Goal: Check status: Check status

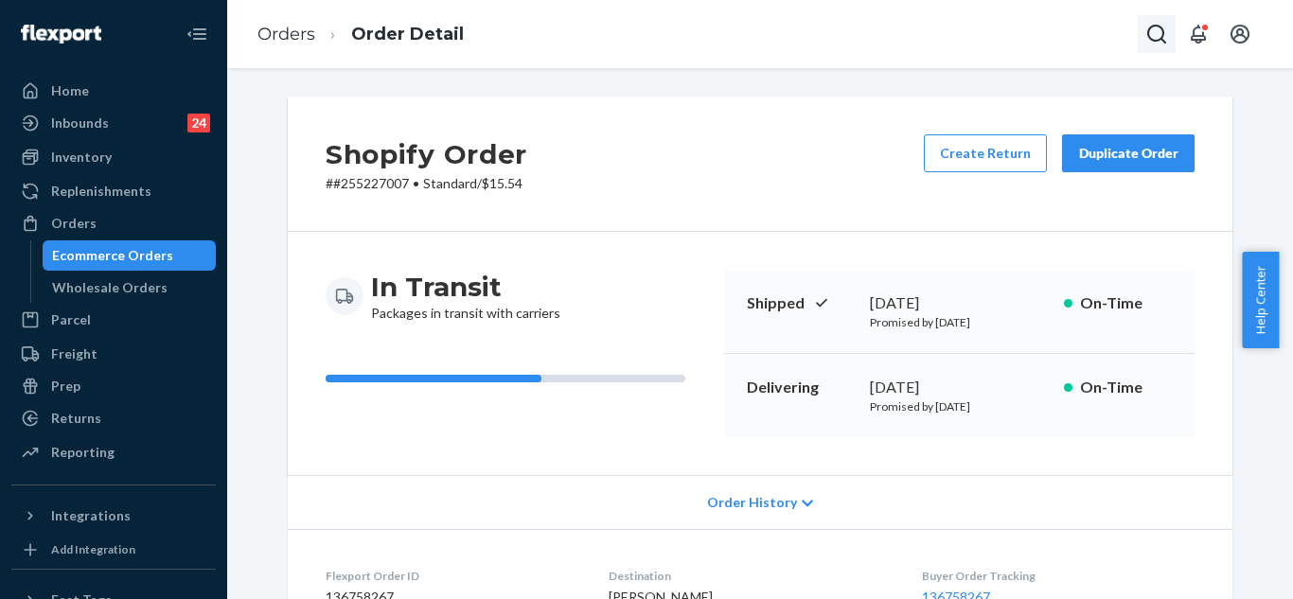
click at [1159, 36] on icon "Open Search Box" at bounding box center [1156, 34] width 23 height 23
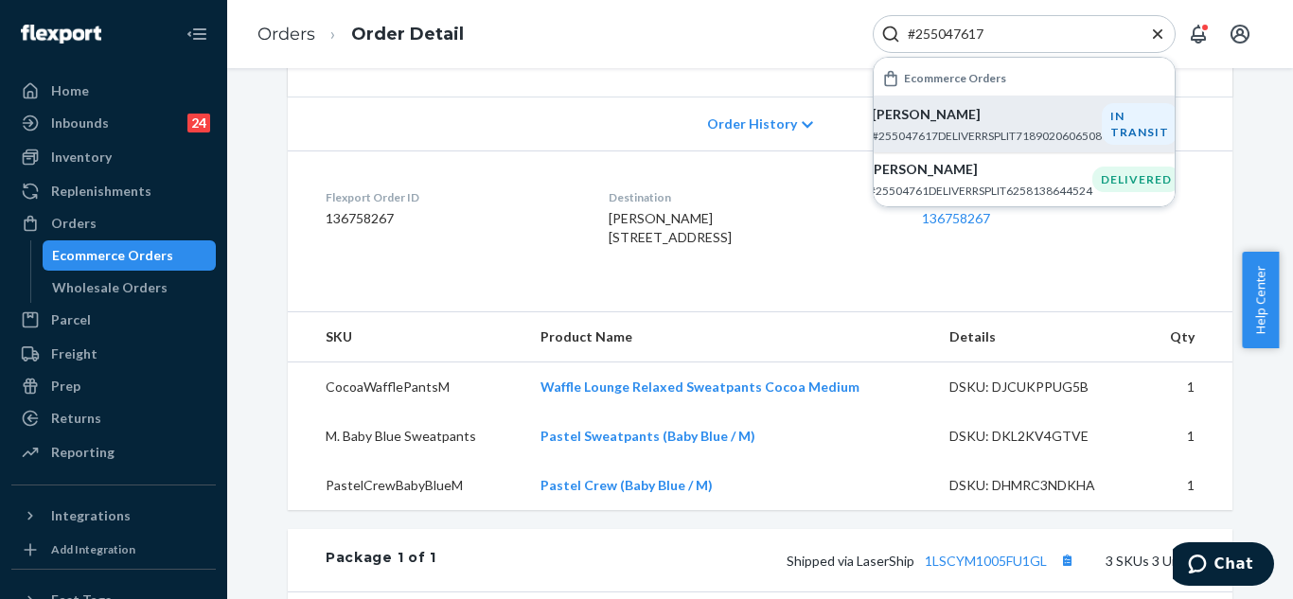
click at [994, 123] on p "[PERSON_NAME]" at bounding box center [987, 114] width 230 height 19
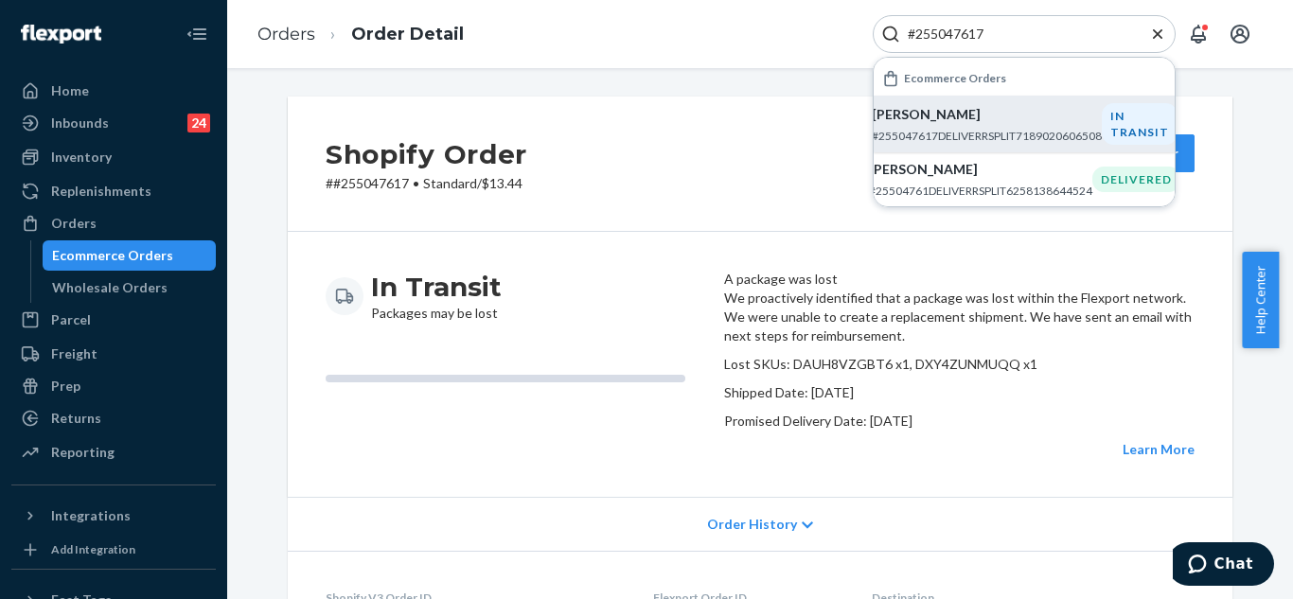
drag, startPoint x: 1023, startPoint y: 33, endPoint x: 895, endPoint y: 38, distance: 127.9
click at [897, 35] on div "#255047617" at bounding box center [1024, 34] width 303 height 38
paste input "211400"
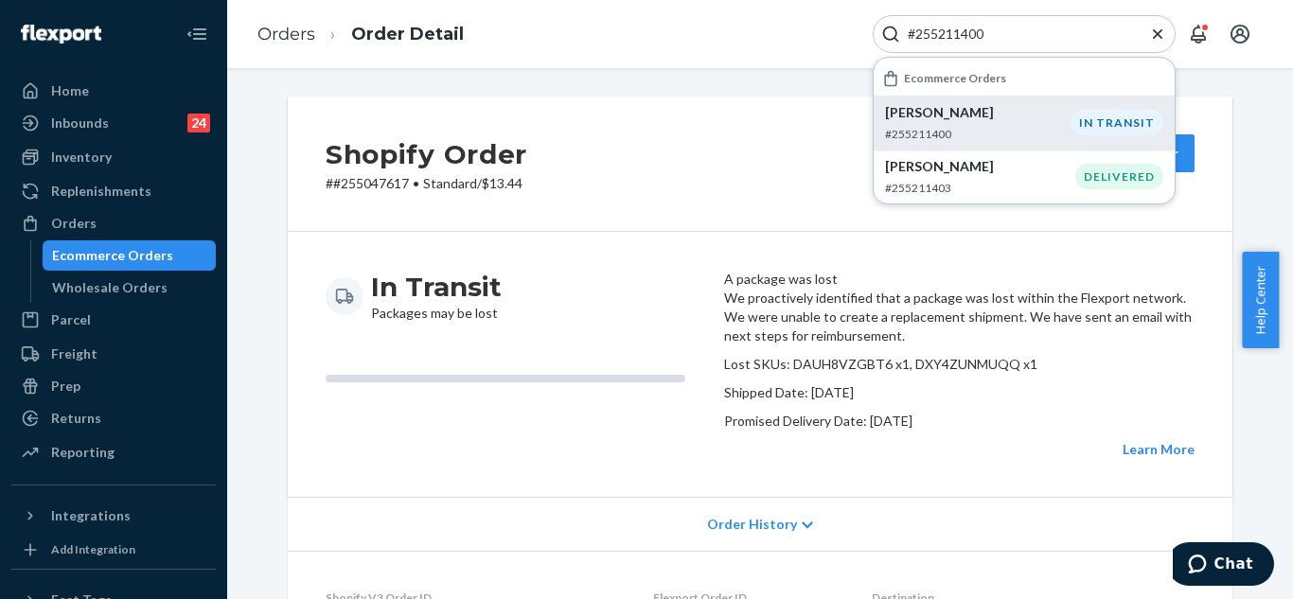
click at [947, 126] on p "#255211400" at bounding box center [978, 134] width 186 height 16
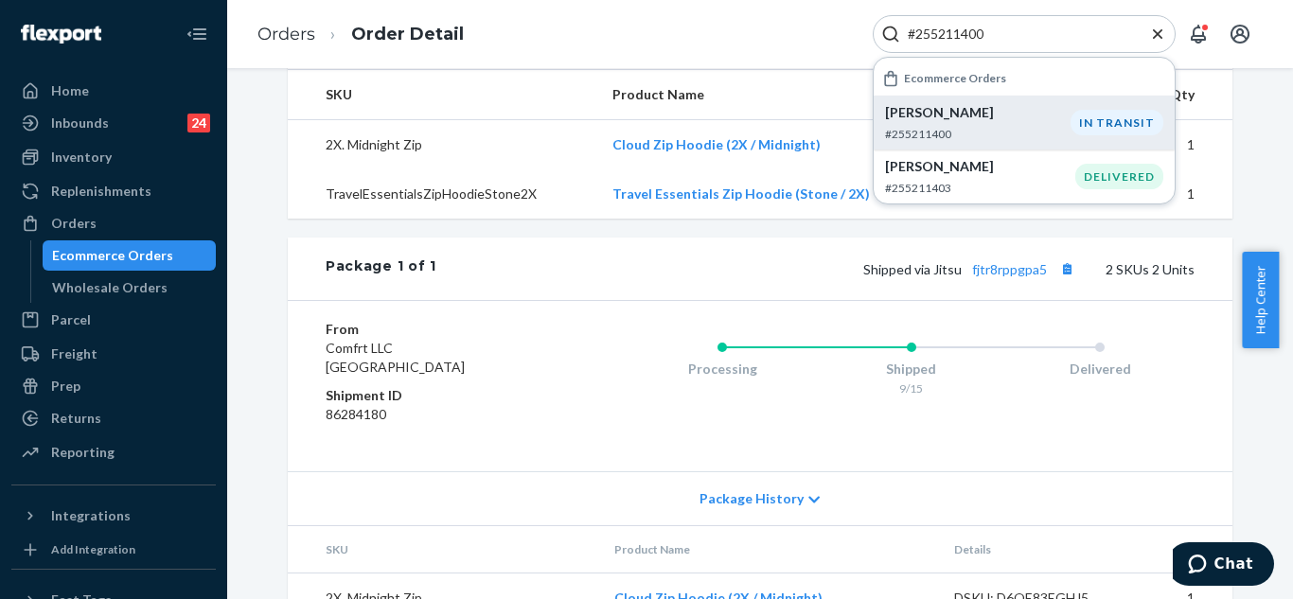
scroll to position [663, 0]
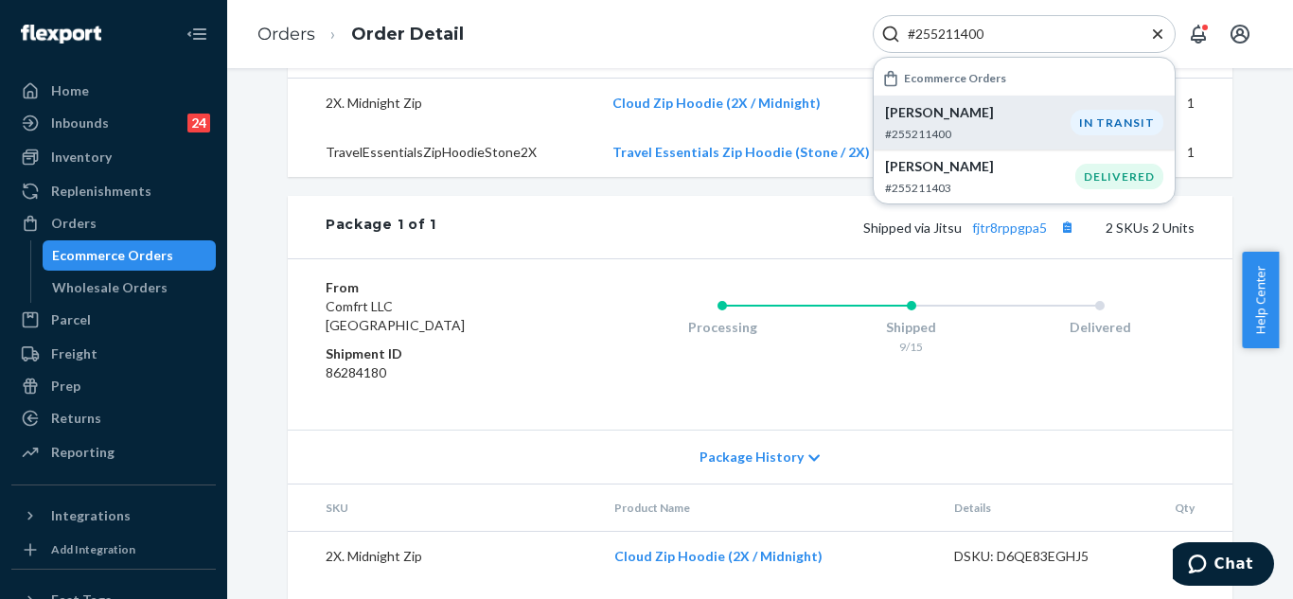
click at [777, 467] on span "Package History" at bounding box center [751, 457] width 104 height 19
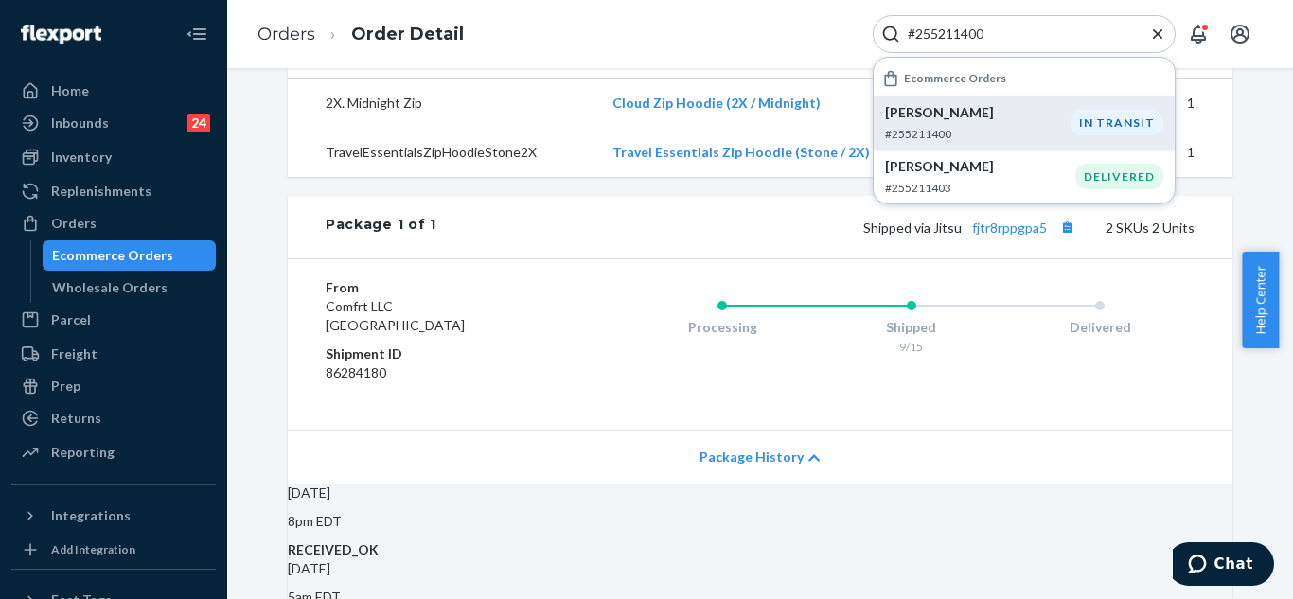
scroll to position [852, 0]
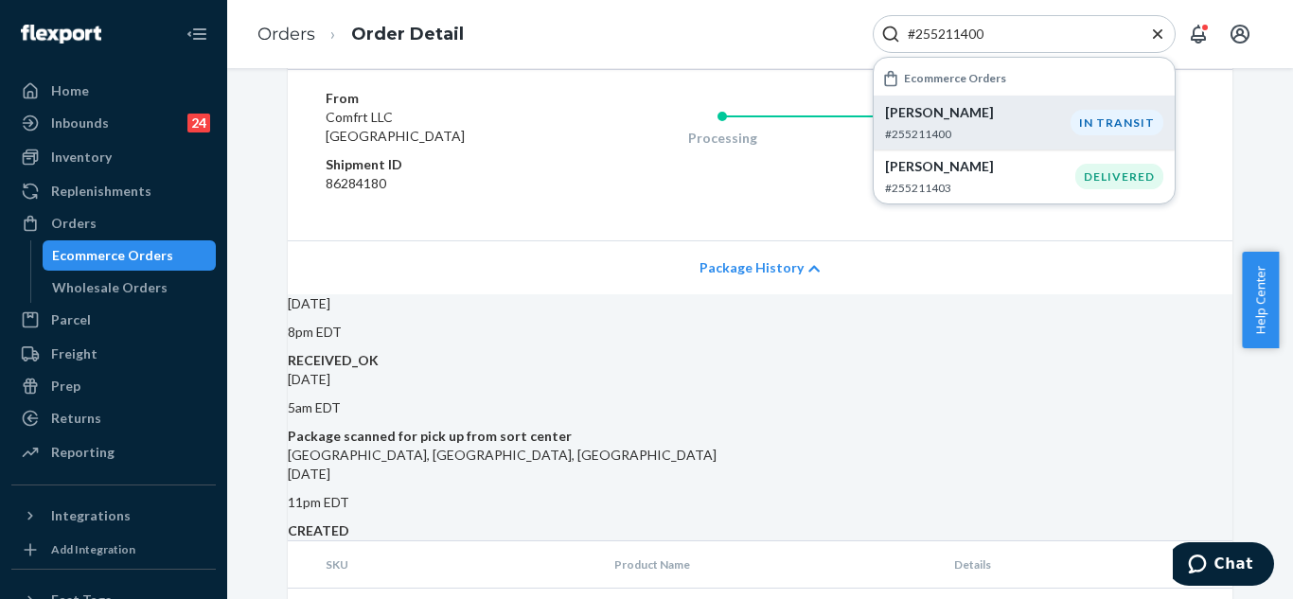
drag, startPoint x: 1020, startPoint y: 37, endPoint x: 909, endPoint y: 43, distance: 111.8
click at [909, 43] on input "#255211400" at bounding box center [1016, 34] width 233 height 19
paste input "32315"
type input "#255232315"
click at [959, 126] on p "#255232315" at bounding box center [978, 134] width 186 height 16
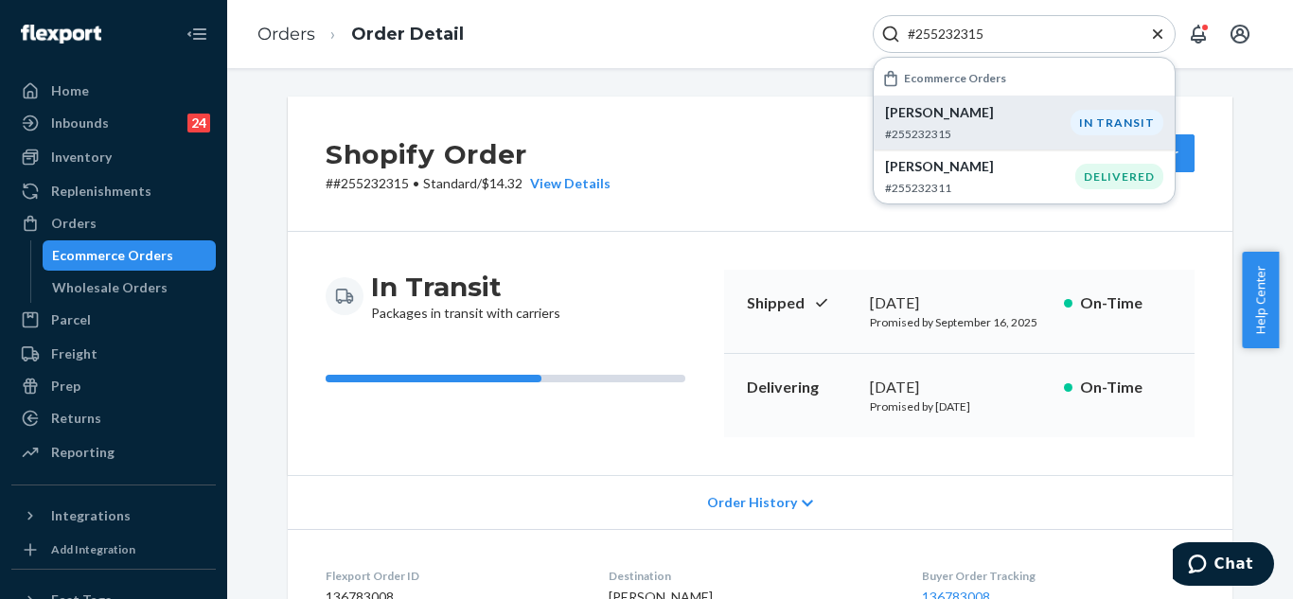
click at [1157, 38] on icon "Close Search" at bounding box center [1157, 34] width 19 height 19
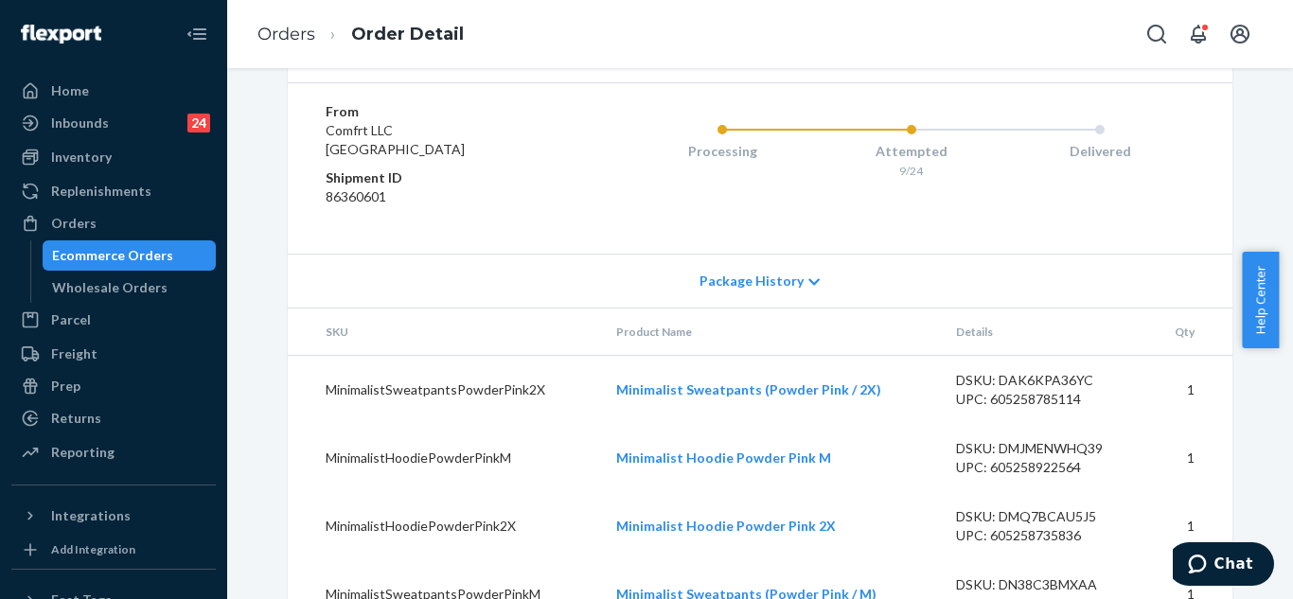
scroll to position [1103, 0]
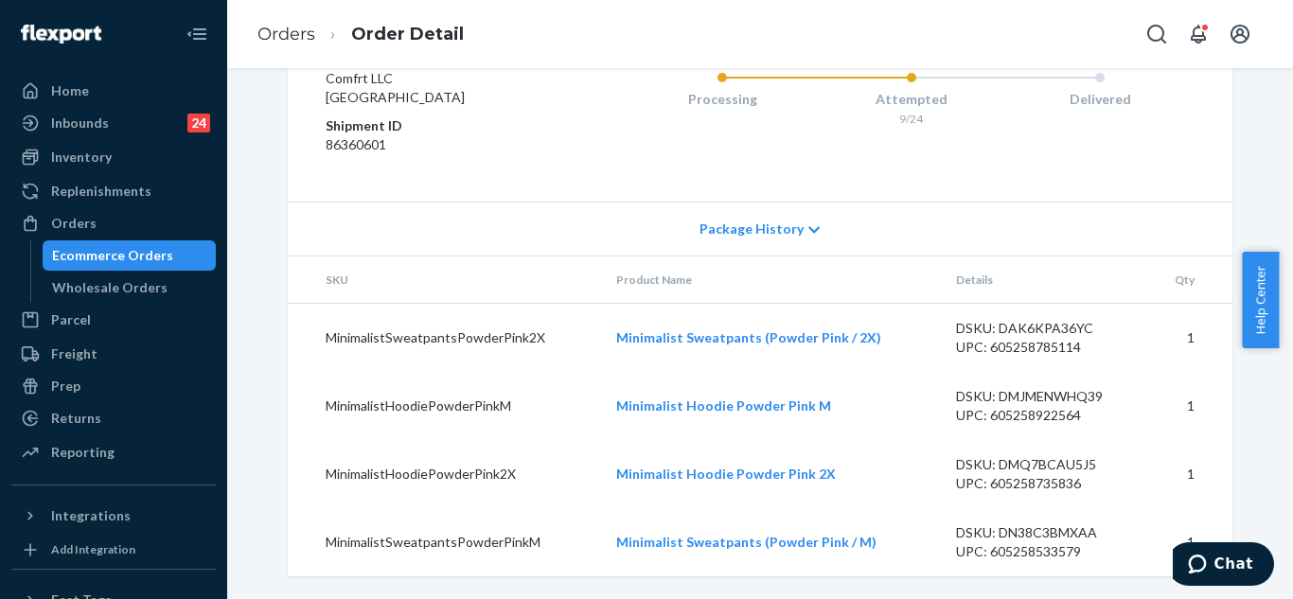
click at [752, 239] on span "Package History" at bounding box center [751, 229] width 104 height 19
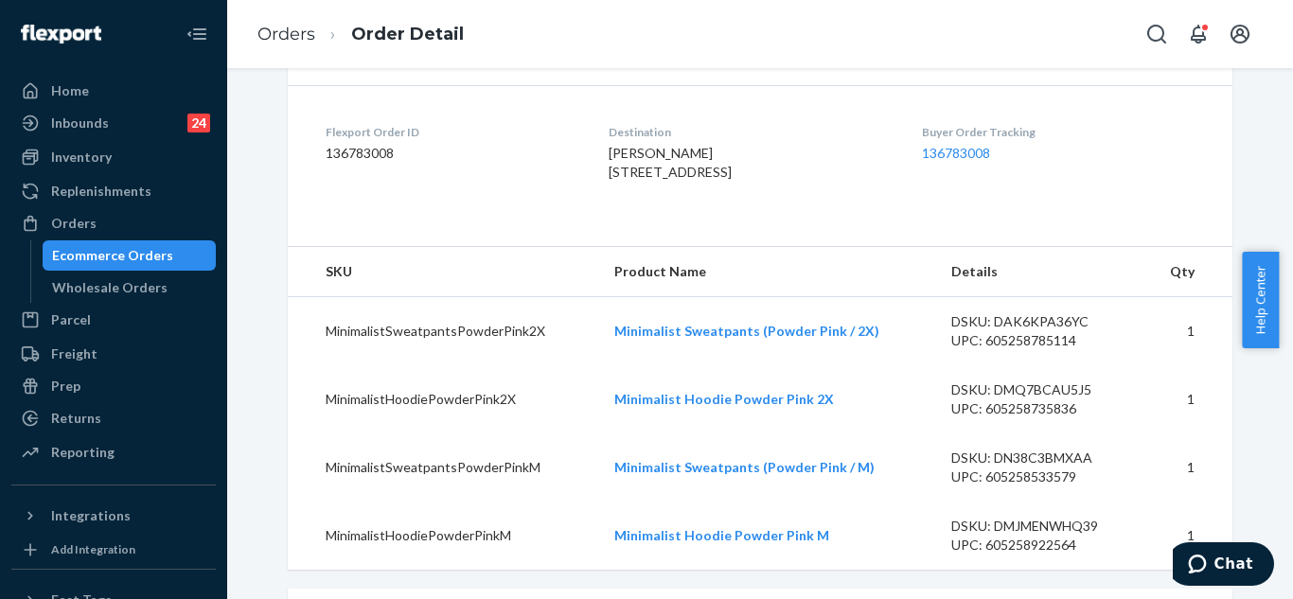
scroll to position [248, 0]
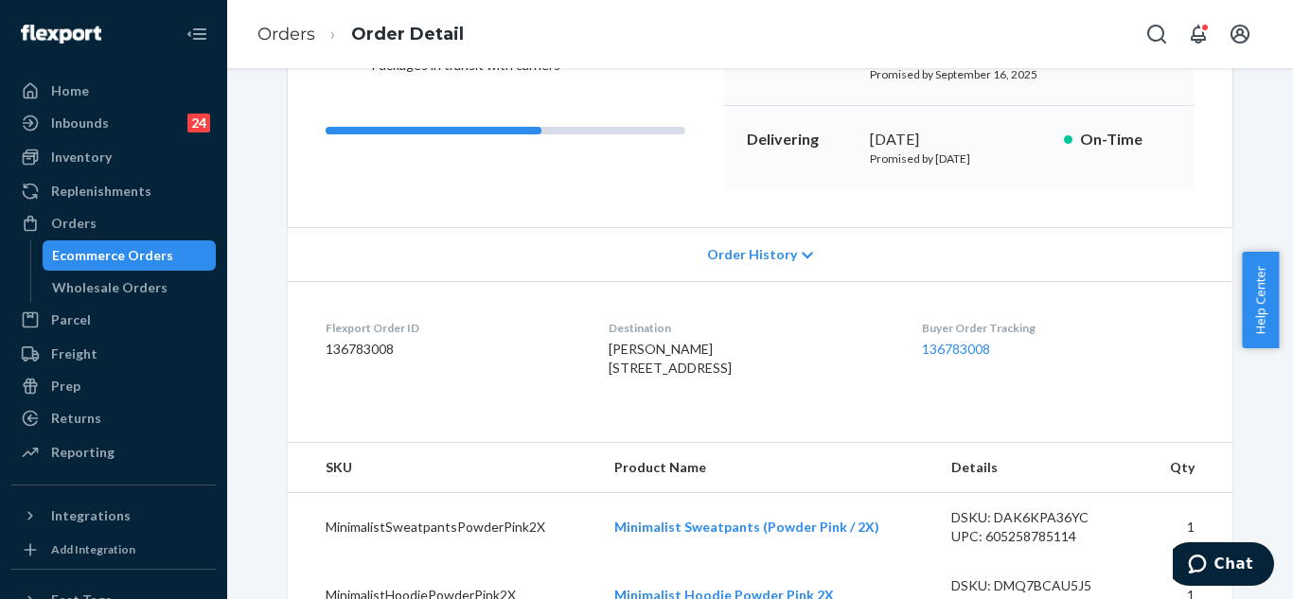
click at [740, 259] on span "Order History" at bounding box center [752, 254] width 90 height 19
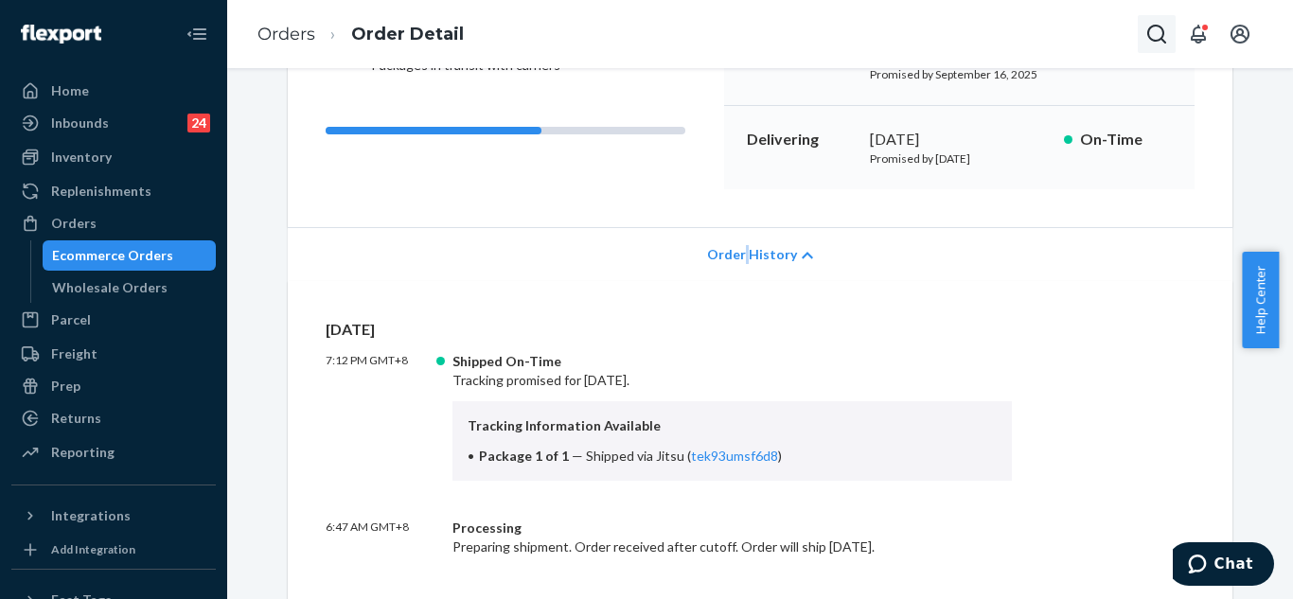
click at [1153, 29] on icon "Open Search Box" at bounding box center [1156, 34] width 23 height 23
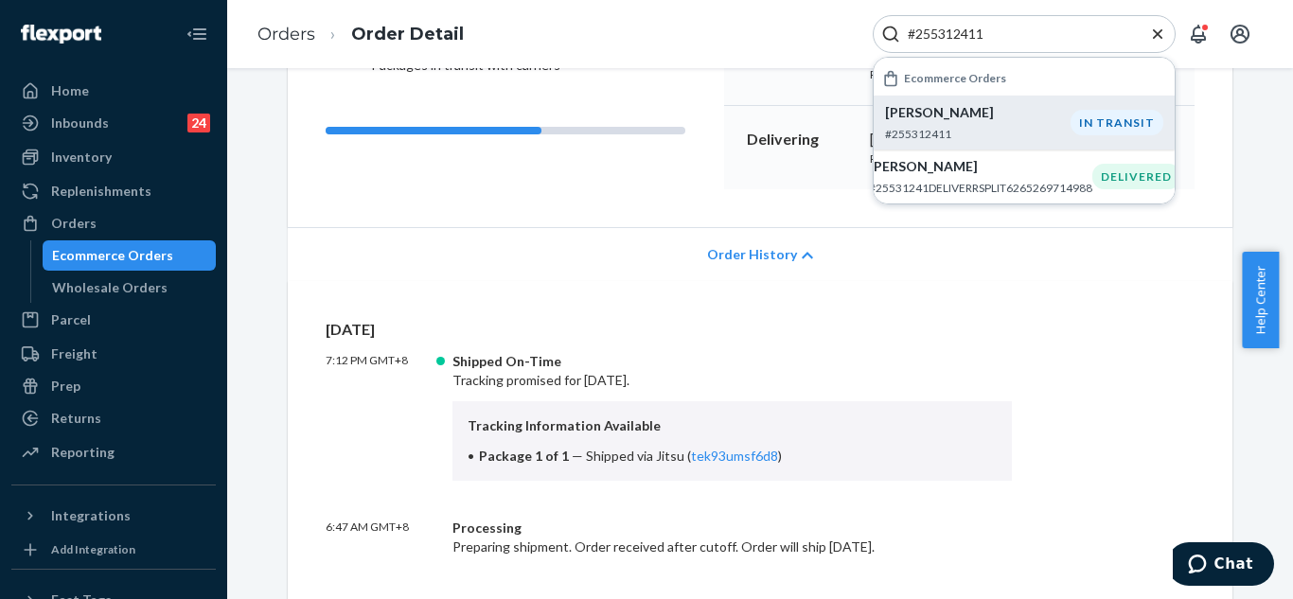
type input "#255312411"
click at [981, 112] on p "[PERSON_NAME]" at bounding box center [978, 112] width 186 height 19
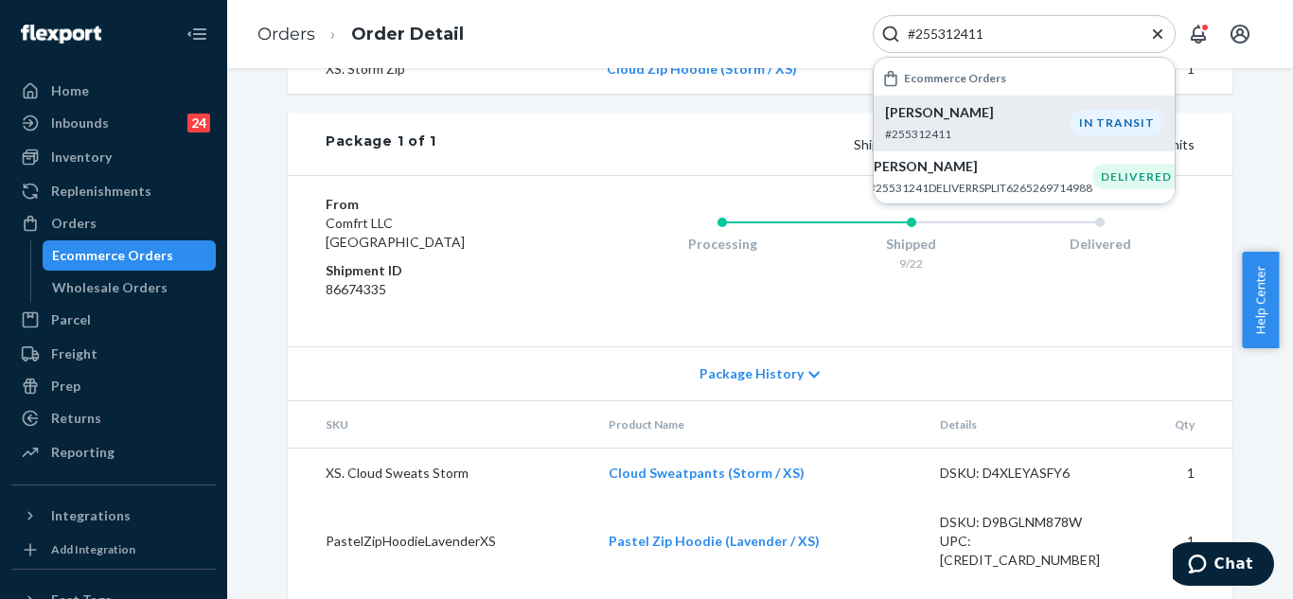
scroll to position [852, 0]
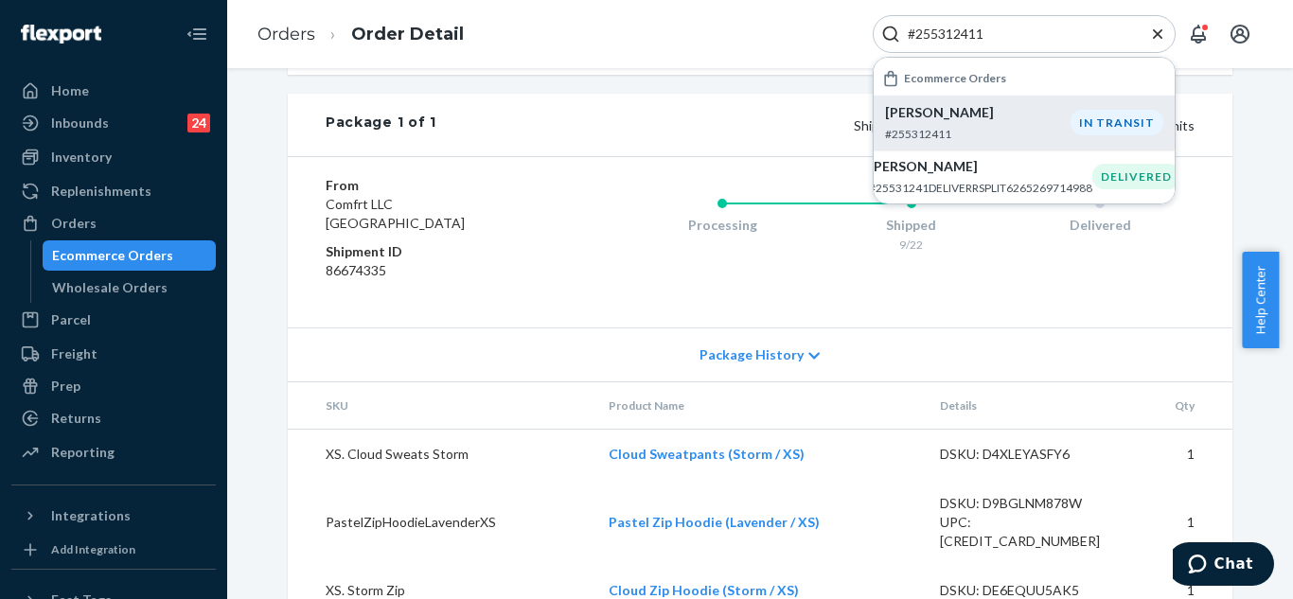
click at [975, 298] on div "Processing Shipped 9/22 Delivered" at bounding box center [873, 242] width 643 height 133
click at [1159, 35] on icon "Close Search" at bounding box center [1157, 32] width 9 height 9
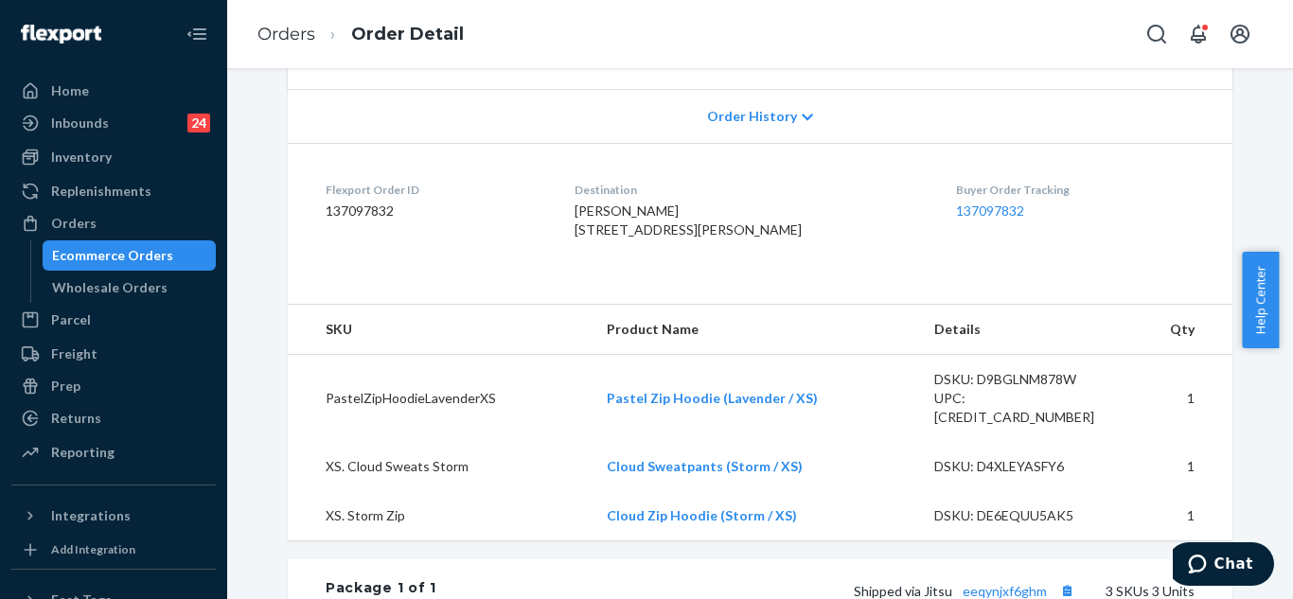
scroll to position [284, 0]
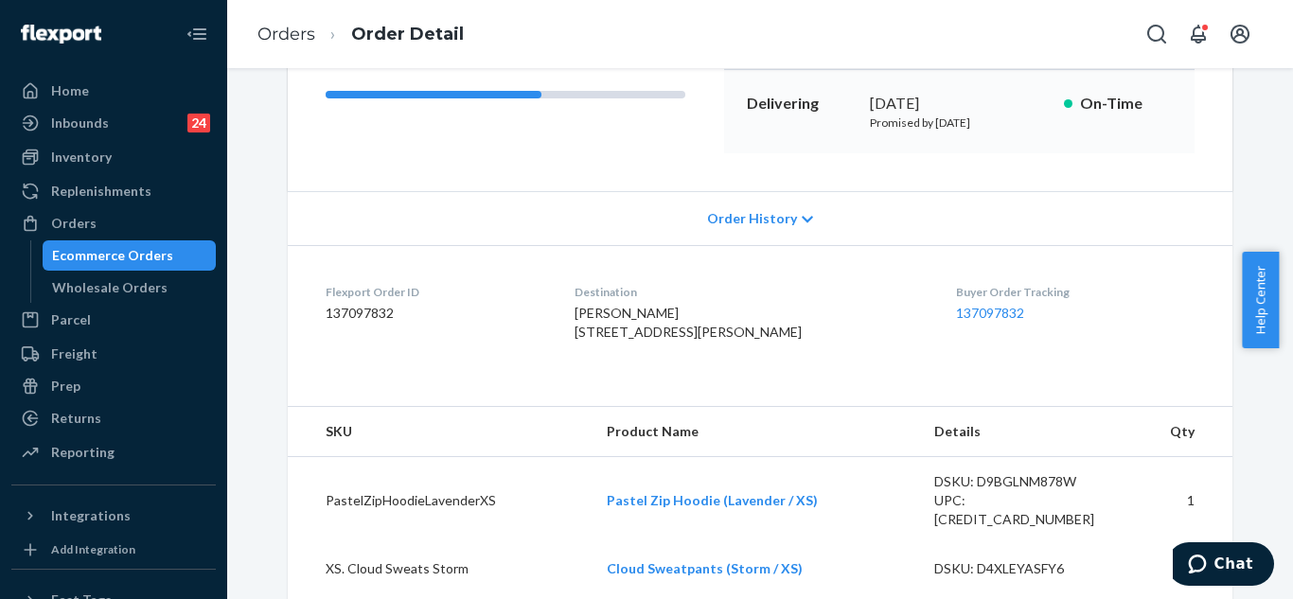
click at [763, 213] on span "Order History" at bounding box center [752, 218] width 90 height 19
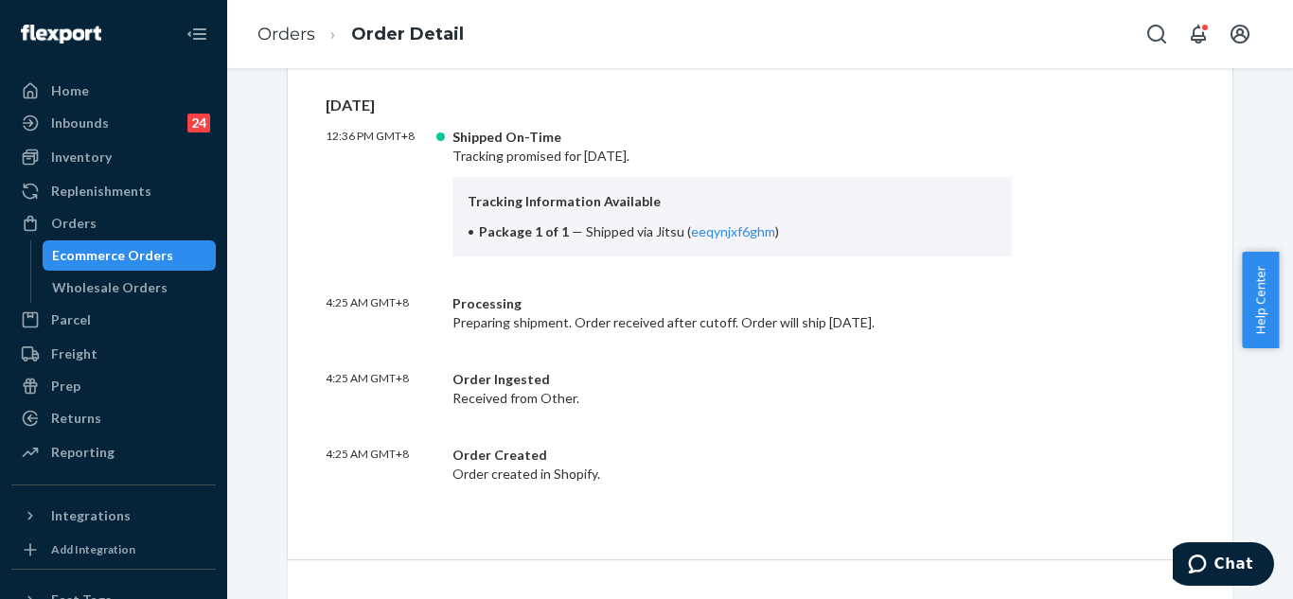
scroll to position [473, 0]
drag, startPoint x: 645, startPoint y: 230, endPoint x: 761, endPoint y: 230, distance: 116.4
click at [761, 230] on span "Shipped via Jitsu ( eeqynjxf6ghm )" at bounding box center [682, 230] width 193 height 16
copy span "Jitsu ( eeqynjxf6ghm )"
click at [1147, 31] on icon "Open Search Box" at bounding box center [1156, 34] width 23 height 23
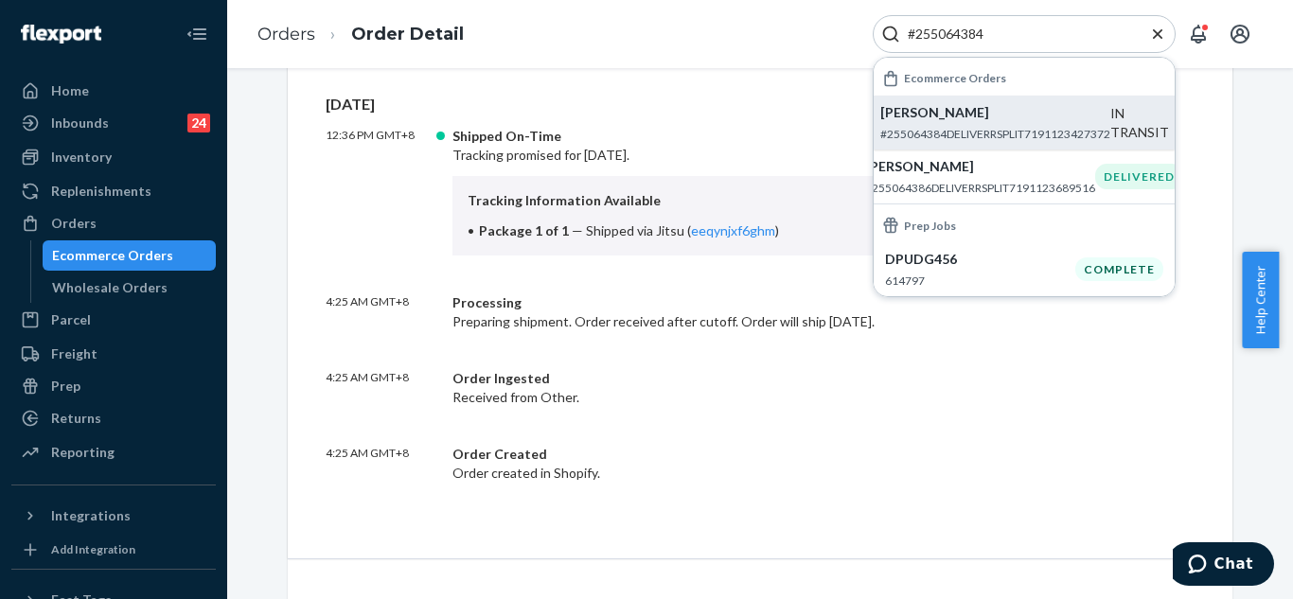
click at [971, 114] on p "[PERSON_NAME]" at bounding box center [995, 112] width 230 height 19
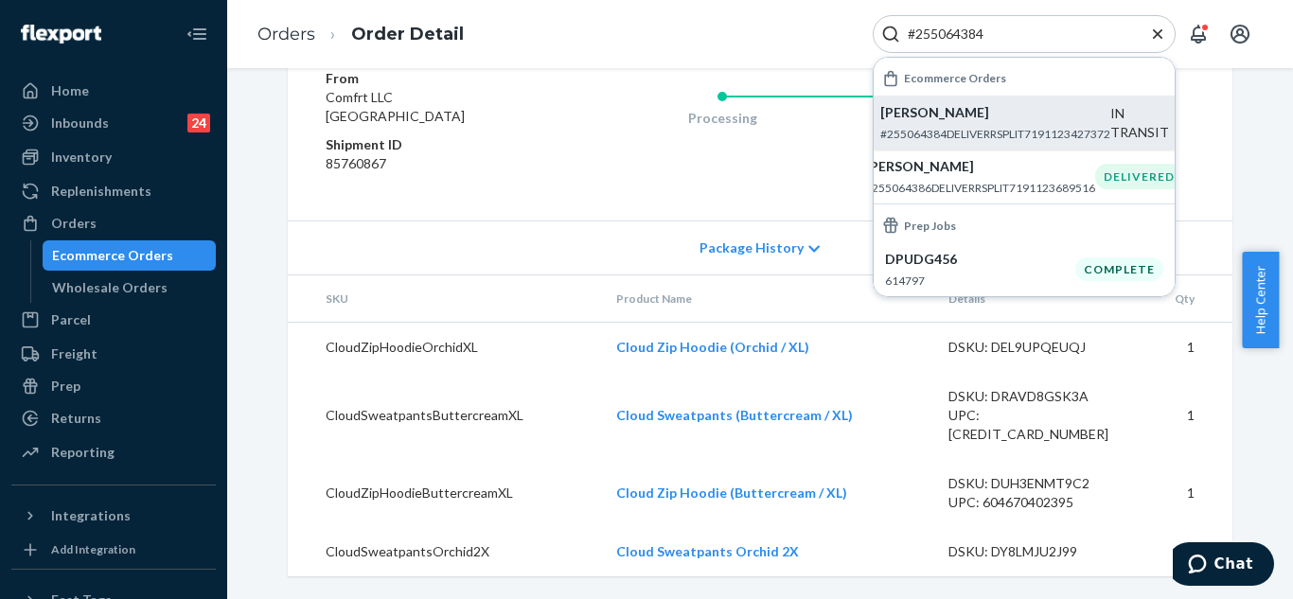
scroll to position [1136, 0]
drag, startPoint x: 1008, startPoint y: 39, endPoint x: 907, endPoint y: 27, distance: 101.9
click at [907, 27] on input "#255064384" at bounding box center [1016, 34] width 233 height 19
paste input "244665"
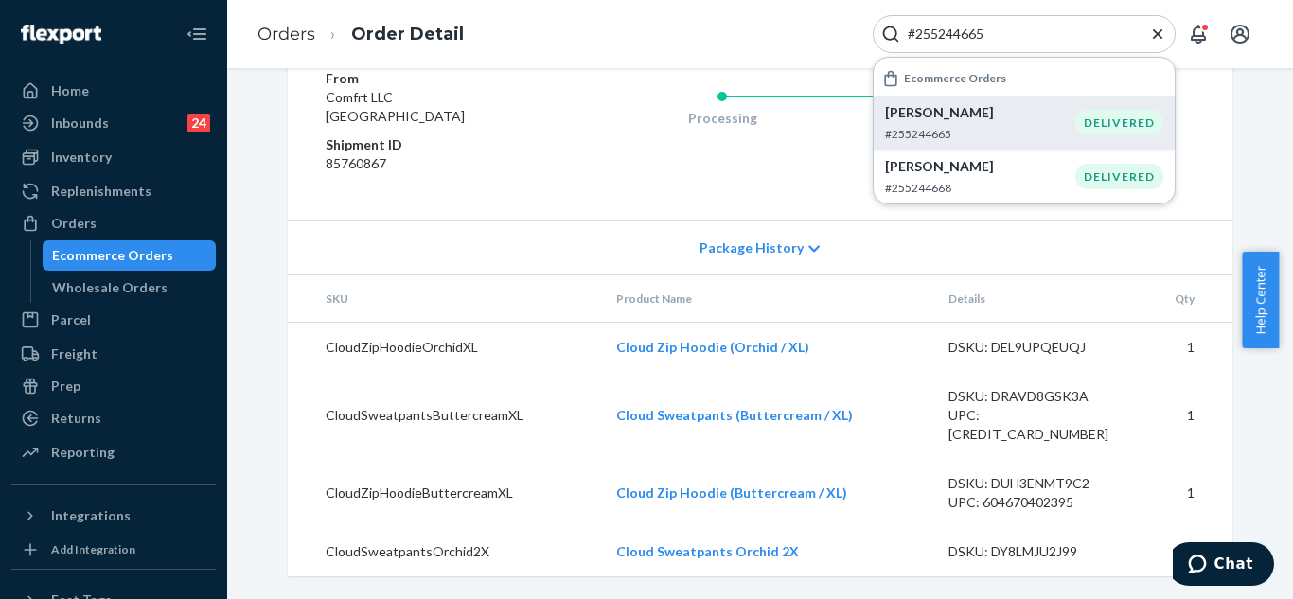
type input "#255244665"
click at [931, 110] on p "[PERSON_NAME]" at bounding box center [980, 112] width 190 height 19
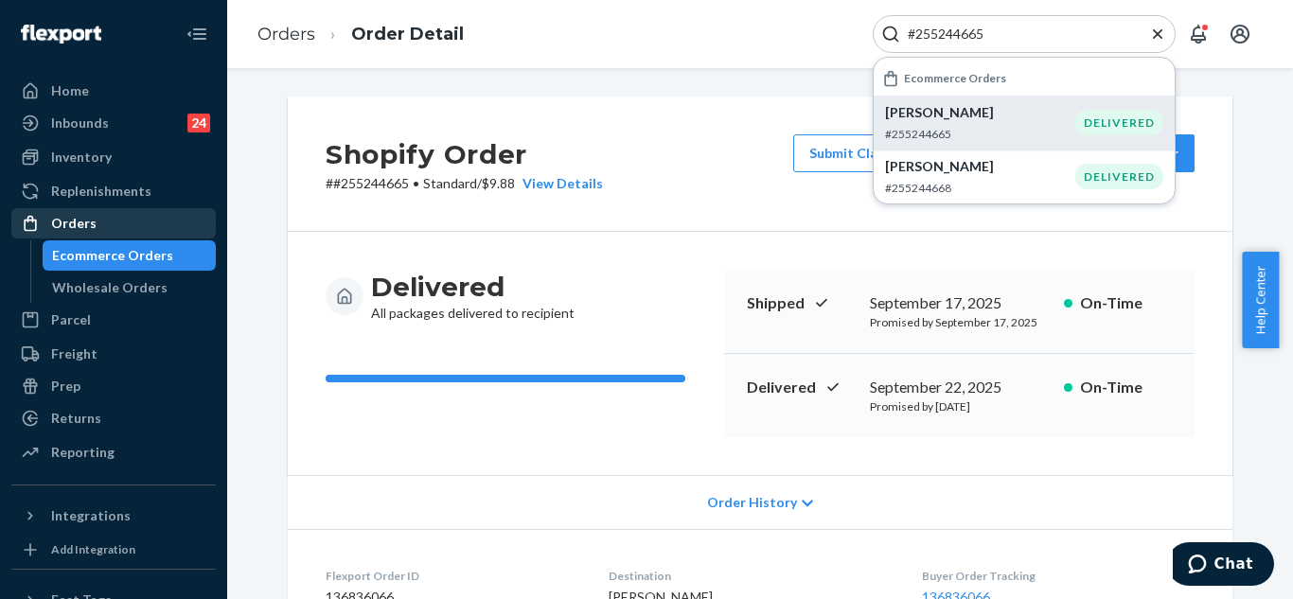
click at [128, 226] on div "Orders" at bounding box center [113, 223] width 201 height 27
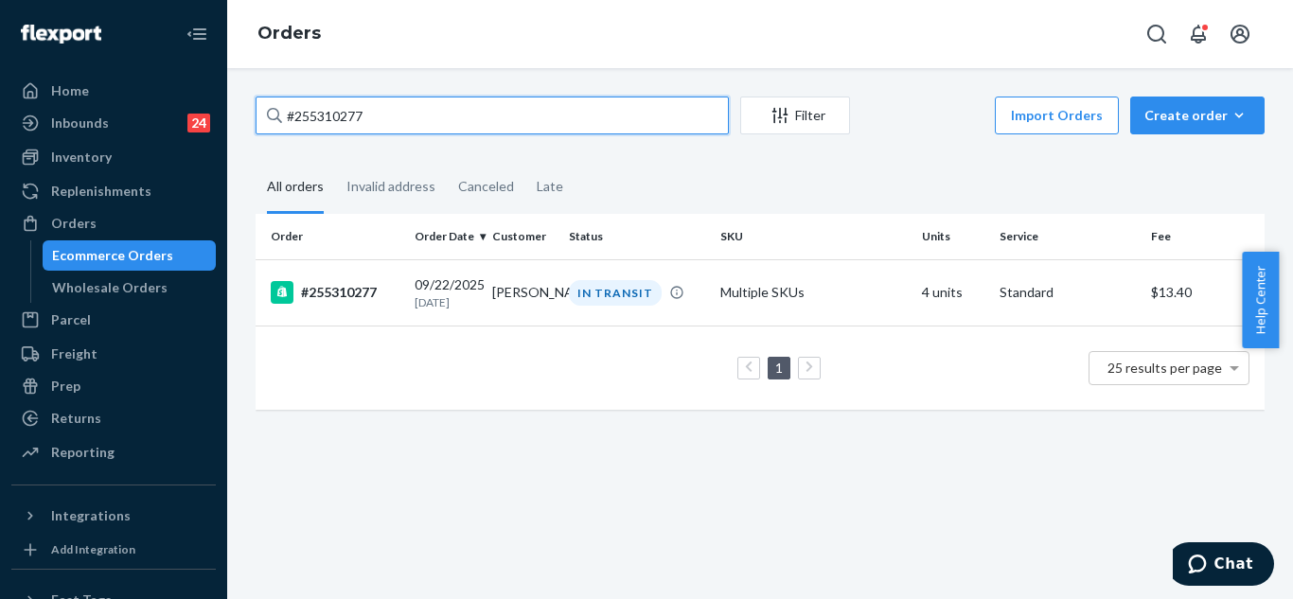
drag, startPoint x: 401, startPoint y: 121, endPoint x: 287, endPoint y: 113, distance: 114.8
click at [287, 113] on input "#255310277" at bounding box center [492, 116] width 473 height 38
paste input "244665"
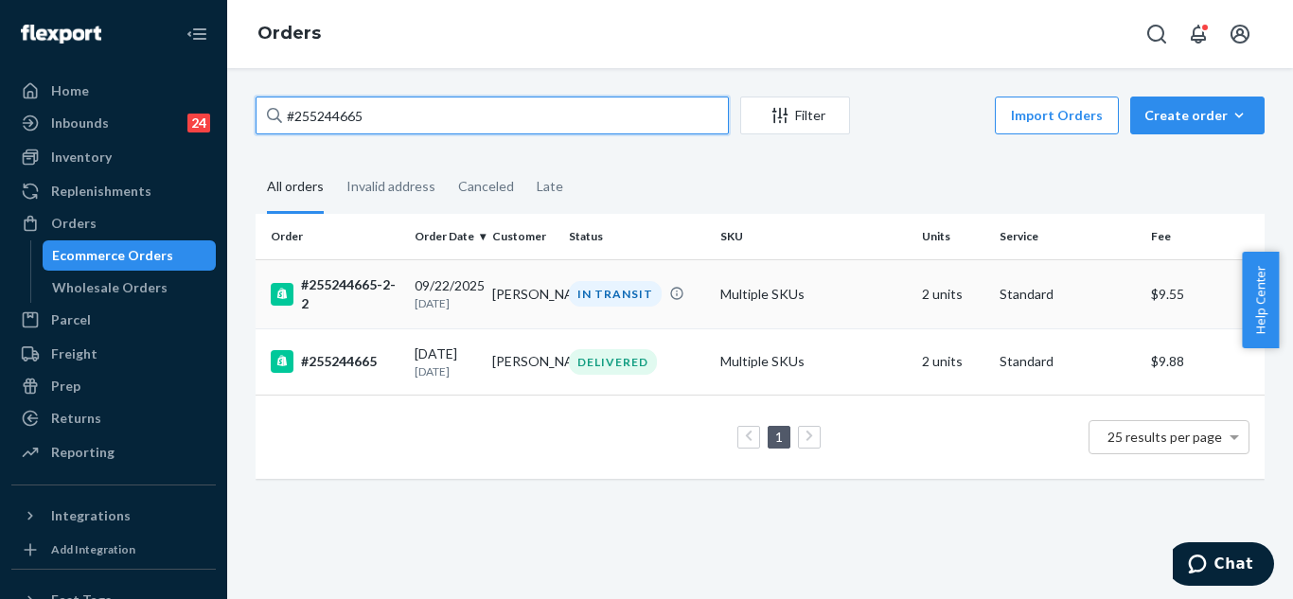
type input "#255244665"
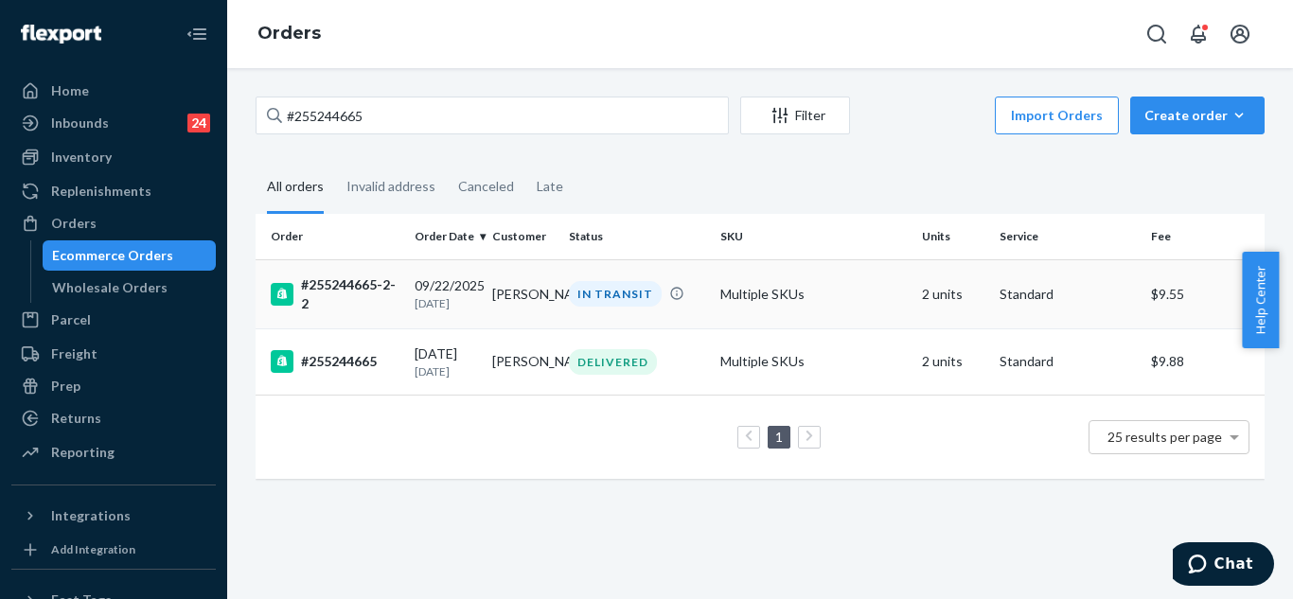
click at [734, 307] on td "Multiple SKUs" at bounding box center [814, 293] width 202 height 69
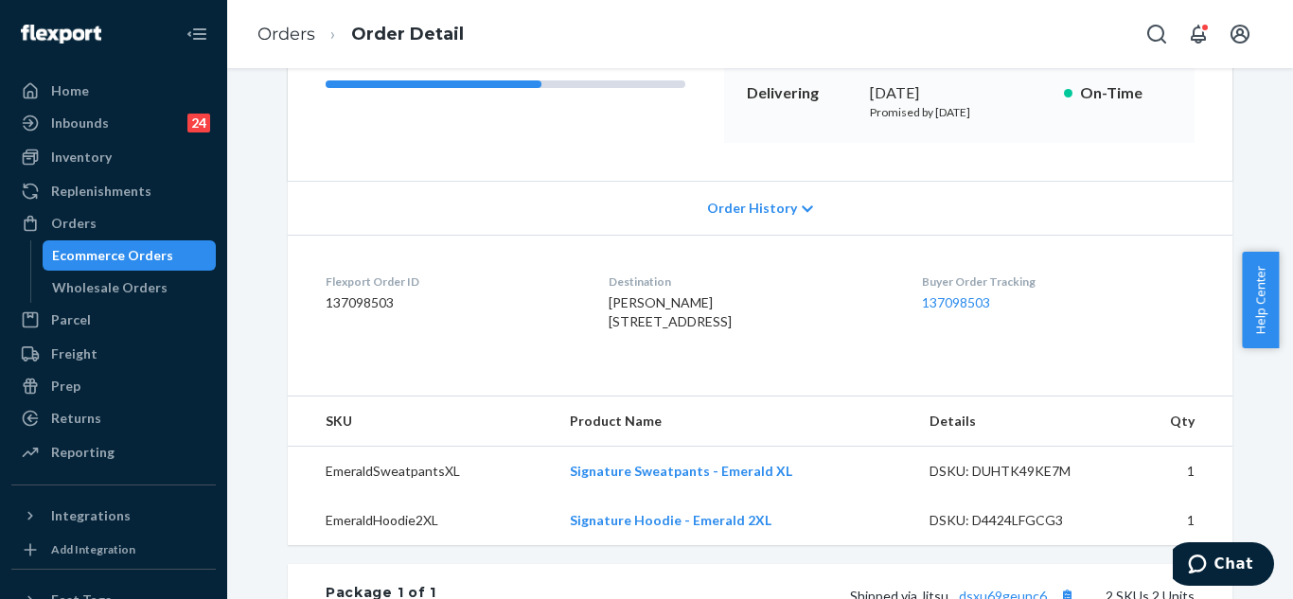
scroll to position [186, 0]
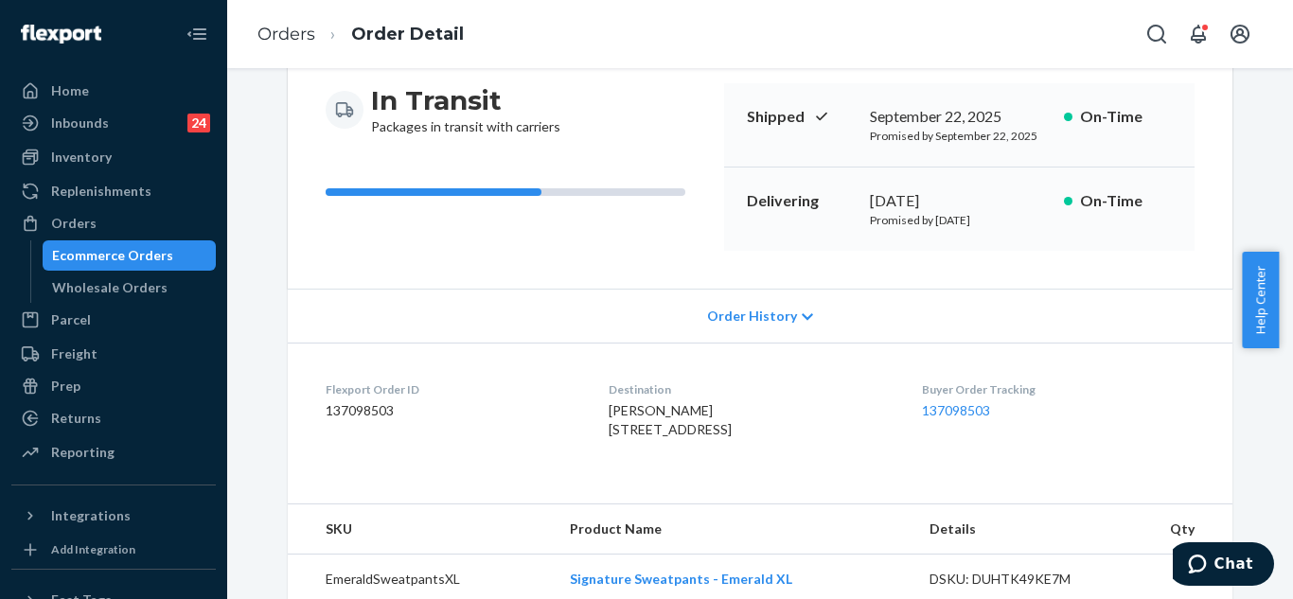
click at [754, 316] on span "Order History" at bounding box center [752, 316] width 90 height 19
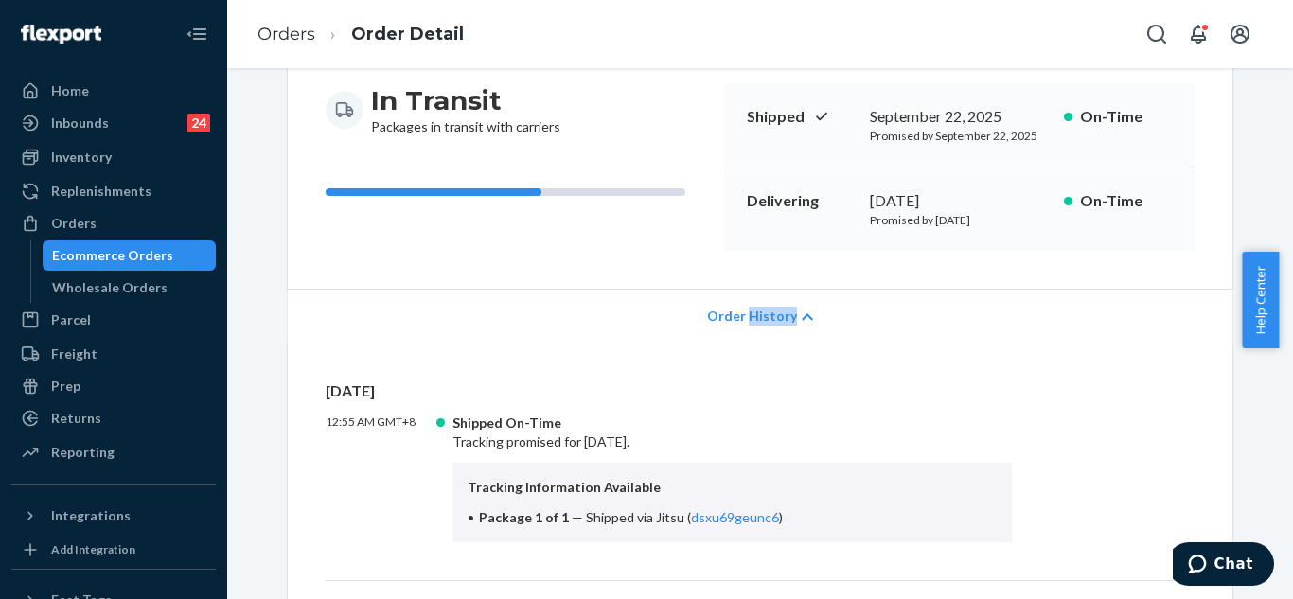
click at [754, 316] on span "Order History" at bounding box center [752, 316] width 90 height 19
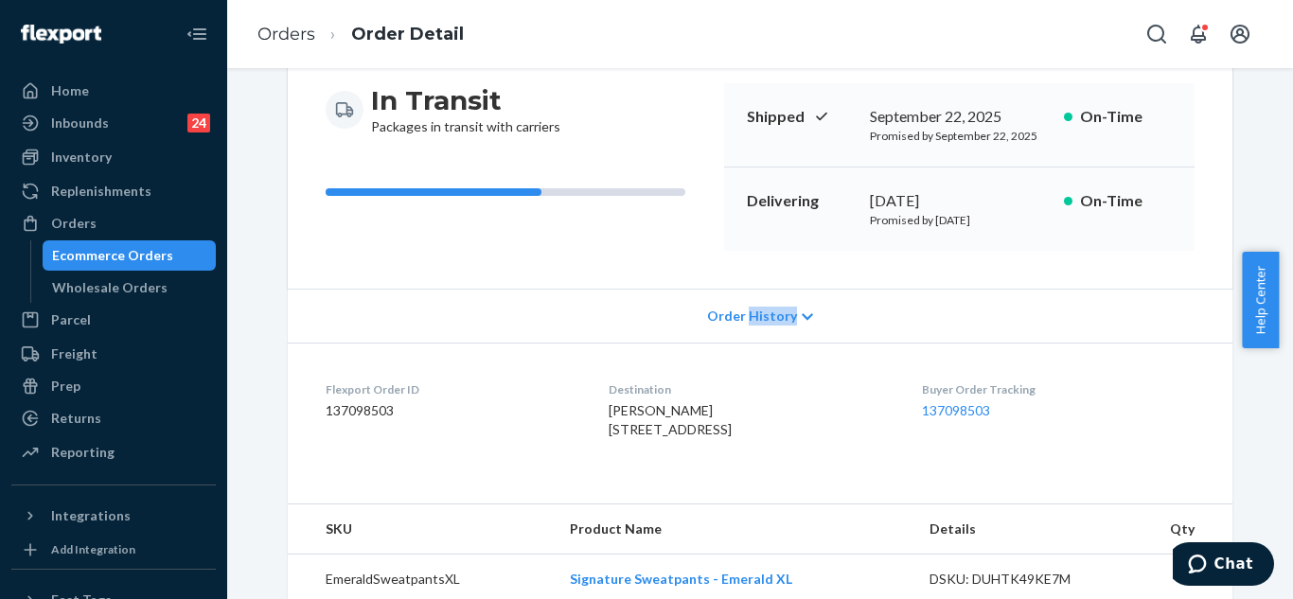
click at [757, 316] on span "Order History" at bounding box center [752, 316] width 90 height 19
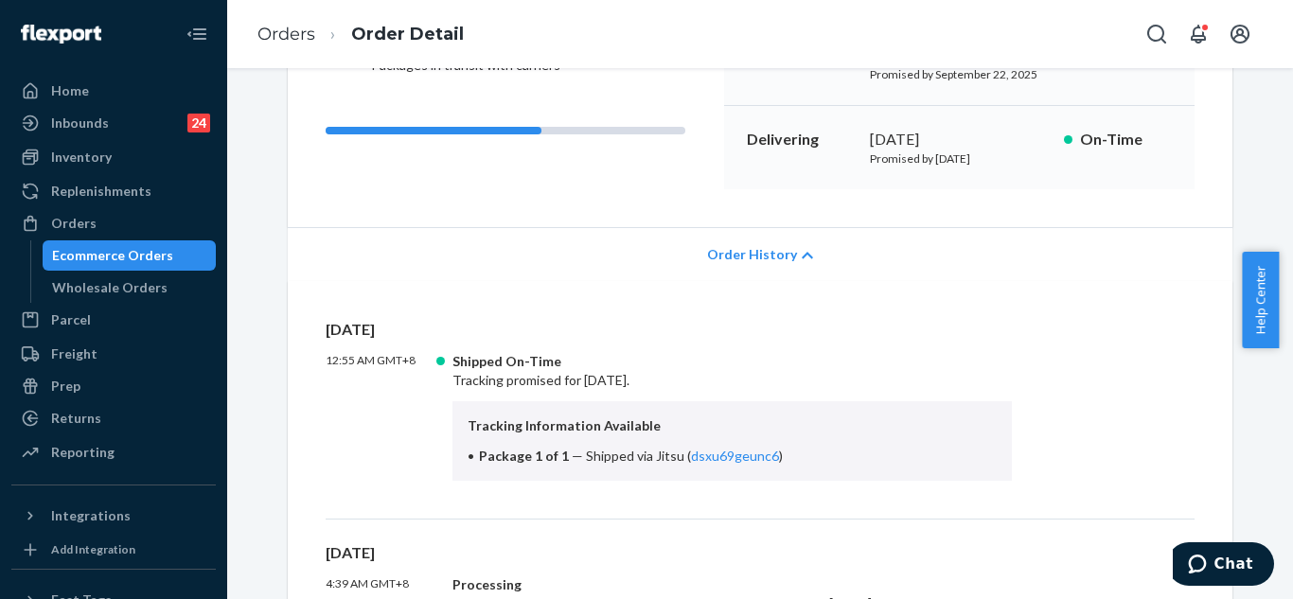
scroll to position [281, 0]
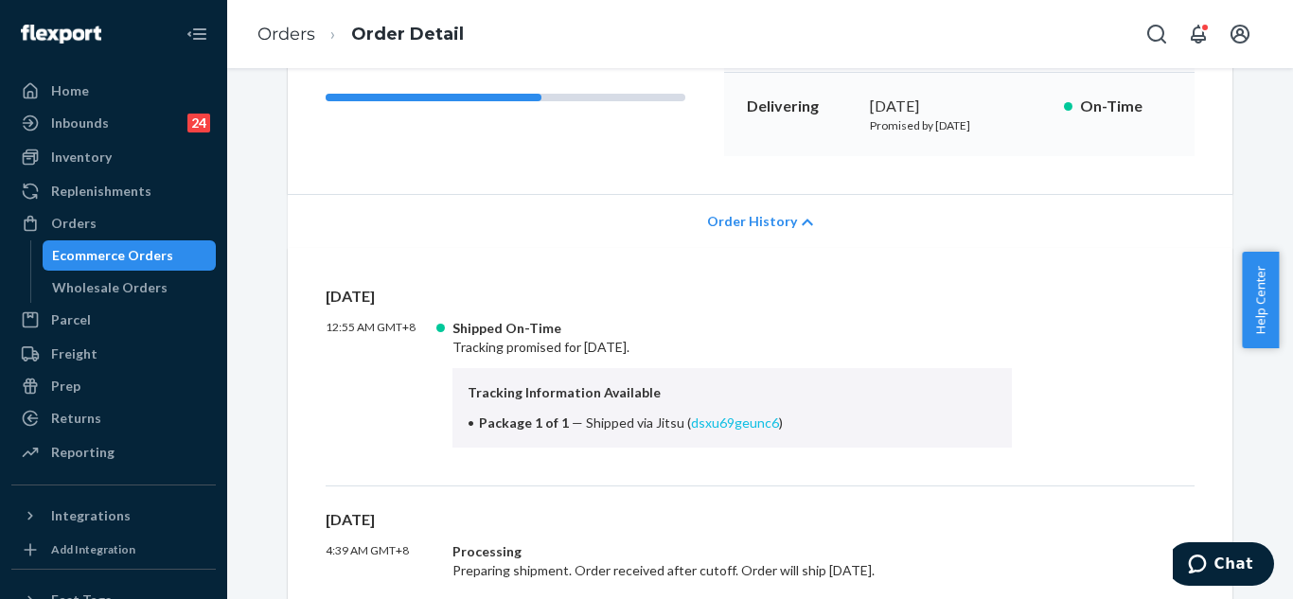
drag, startPoint x: 670, startPoint y: 421, endPoint x: 716, endPoint y: 427, distance: 45.8
click at [690, 424] on span "Shipped via Jitsu ( dsxu69geunc6 )" at bounding box center [684, 423] width 197 height 16
drag, startPoint x: 822, startPoint y: 310, endPoint x: 763, endPoint y: 360, distance: 77.2
click at [816, 320] on div "[DATE] 12:55 AM GMT+8 Shipped On-Time Tracking promised for [DATE]. Tracking In…" at bounding box center [760, 386] width 869 height 201
drag, startPoint x: 644, startPoint y: 421, endPoint x: 761, endPoint y: 419, distance: 117.4
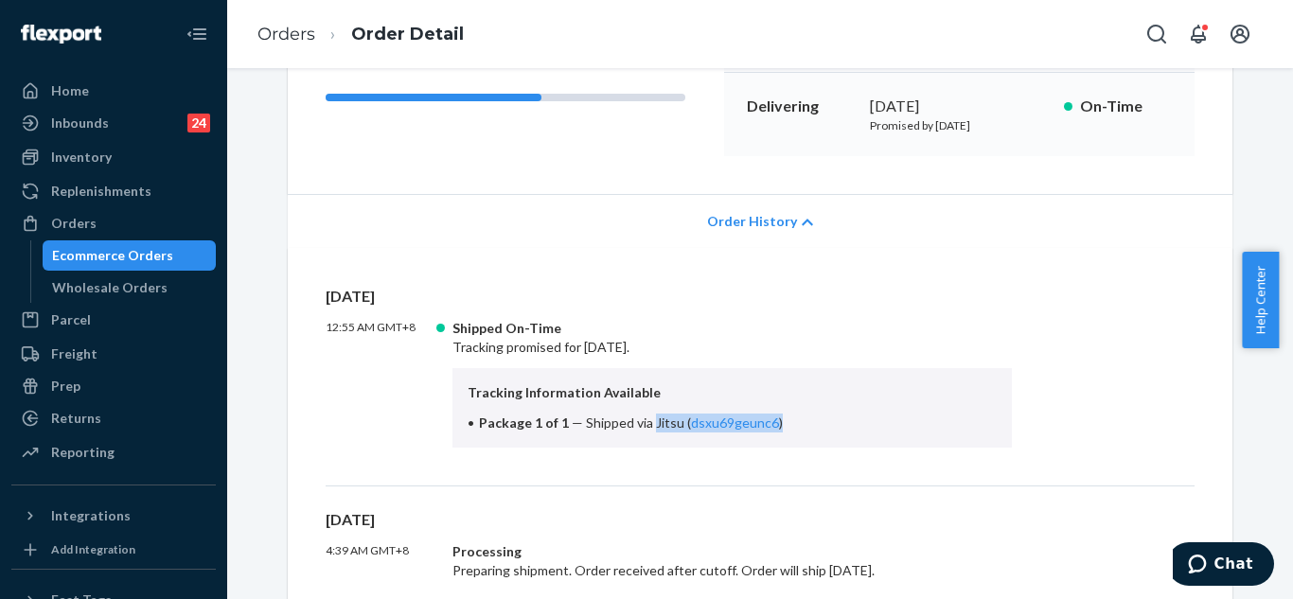
click at [765, 419] on span "Shipped via Jitsu ( dsxu69geunc6 )" at bounding box center [684, 423] width 197 height 16
copy span "Jitsu ( dsxu69geunc6 )"
click at [1139, 33] on button "Open Search Box" at bounding box center [1157, 34] width 38 height 38
click at [1037, 37] on input "Search Input" at bounding box center [1016, 34] width 233 height 19
drag, startPoint x: 1035, startPoint y: 37, endPoint x: 999, endPoint y: 39, distance: 37.0
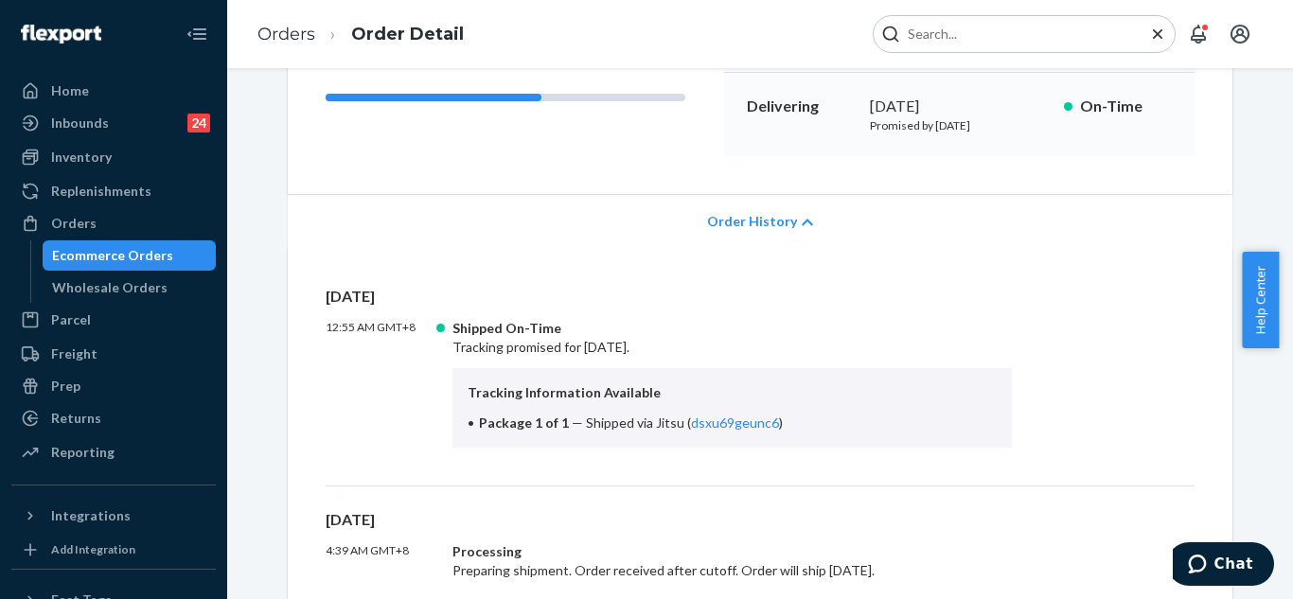
click at [1013, 41] on input "Search Input" at bounding box center [1016, 34] width 233 height 19
paste input "#254824275"
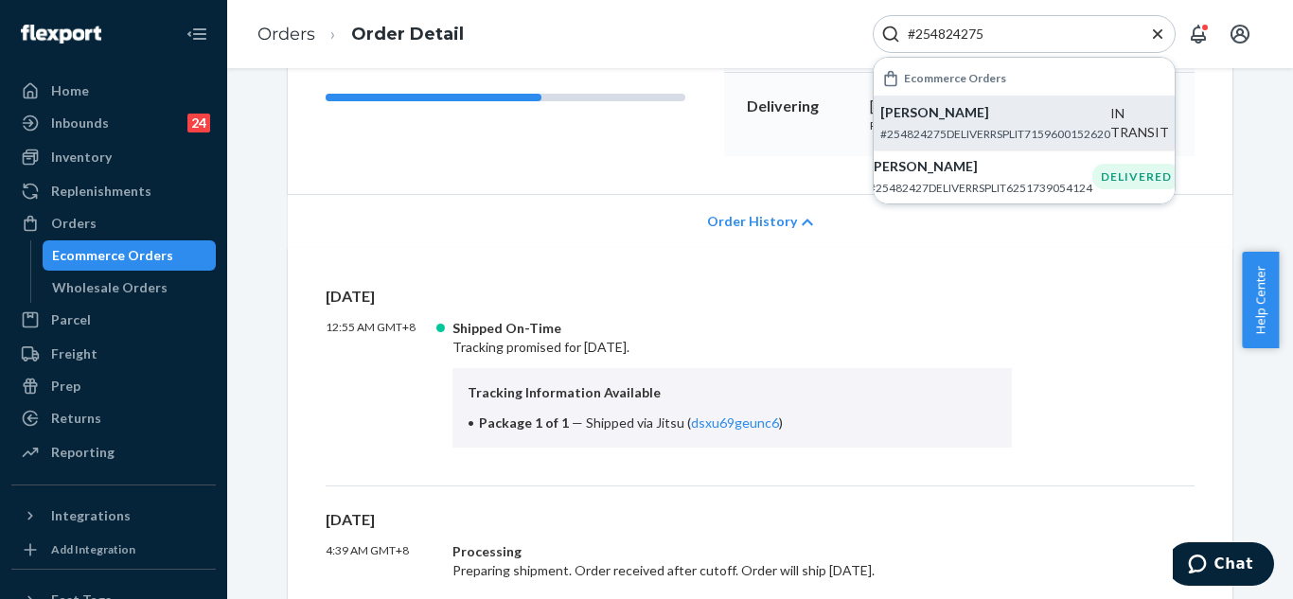
type input "#254824275"
click at [970, 136] on p "#254824275DELIVERRSPLIT7159600152620" at bounding box center [995, 134] width 230 height 16
